Goal: Task Accomplishment & Management: Complete application form

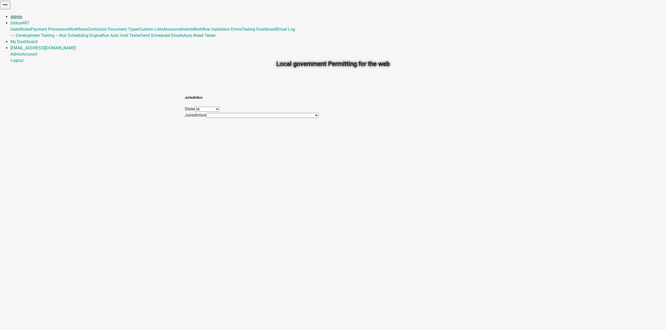
click at [22, 14] on link "Admin" at bounding box center [16, 16] width 12 height 5
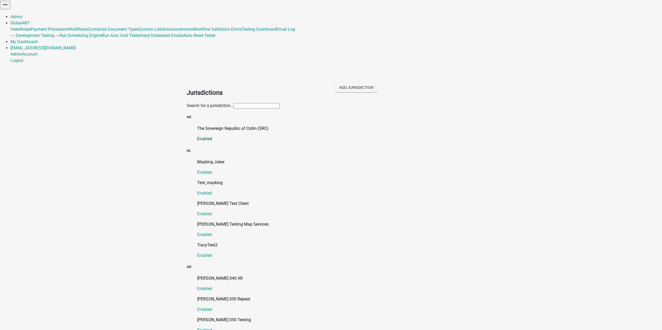
click at [228, 126] on p "The Sovereign Republic of Collin (SRC)" at bounding box center [336, 129] width 278 height 6
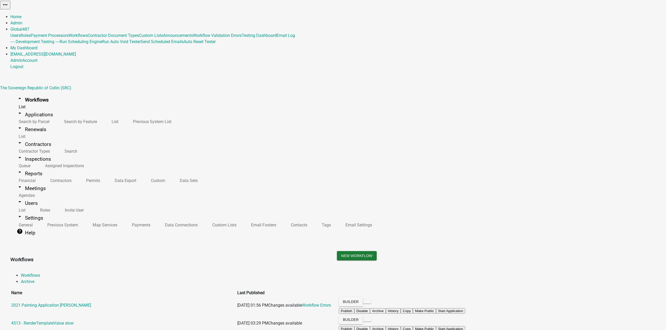
click at [329, 256] on h3 "Workflows" at bounding box center [169, 259] width 318 height 7
click at [333, 251] on div "Workflows" at bounding box center [169, 259] width 326 height 17
click at [636, 16] on button "Start Application" at bounding box center [650, 12] width 29 height 5
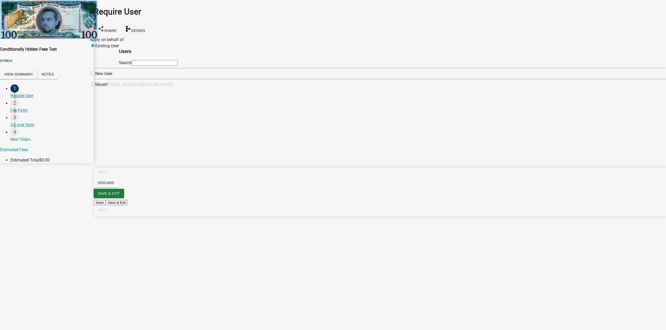
click at [94, 86] on input "radio" at bounding box center [92, 84] width 3 height 3
radio input "true"
radio input "false"
click at [107, 213] on span "Next" at bounding box center [103, 211] width 10 height 4
drag, startPoint x: 104, startPoint y: 44, endPoint x: 122, endPoint y: 33, distance: 21.6
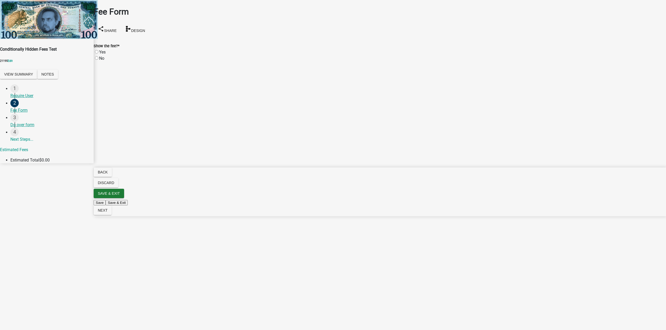
click at [104, 50] on label "Yes" at bounding box center [102, 52] width 6 height 5
click at [98, 50] on input "Yes" at bounding box center [96, 51] width 3 height 3
radio input "true"
click at [101, 56] on label "No" at bounding box center [101, 58] width 5 height 5
click at [98, 56] on input "No" at bounding box center [96, 57] width 3 height 3
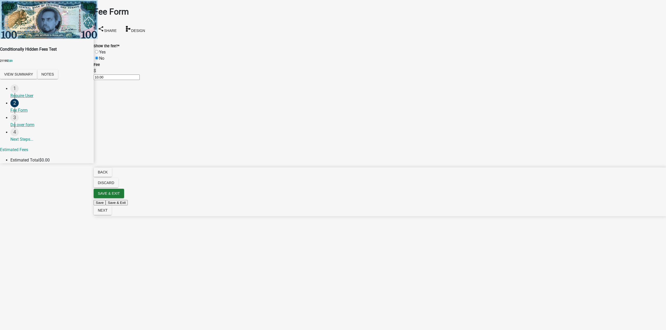
radio input "true"
click at [124, 18] on div "Fee Form" at bounding box center [380, 11] width 572 height 12
click at [101, 50] on label "Yes" at bounding box center [102, 52] width 6 height 5
click at [98, 50] on input "Yes" at bounding box center [96, 51] width 3 height 3
radio input "true"
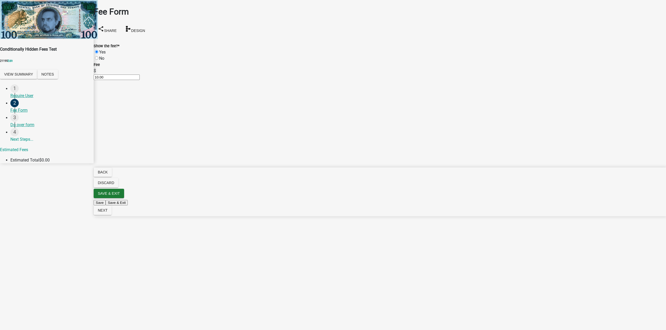
click at [102, 56] on label "No" at bounding box center [101, 58] width 5 height 5
click at [98, 56] on input "No" at bounding box center [96, 57] width 3 height 3
radio input "true"
click at [163, 26] on div "Fee Form share Share schema Design Show the fee? * Yes No Fee $ 10.00" at bounding box center [380, 31] width 580 height 62
